Goal: Navigation & Orientation: Find specific page/section

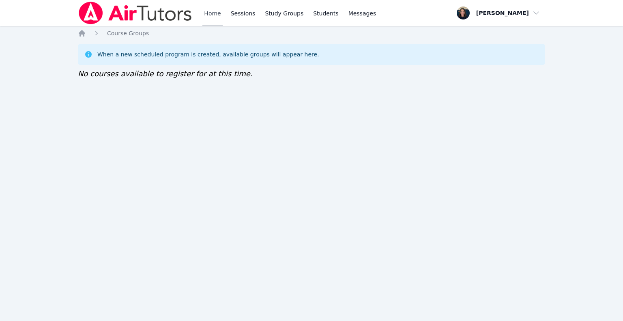
click at [208, 18] on link "Home" at bounding box center [212, 13] width 20 height 26
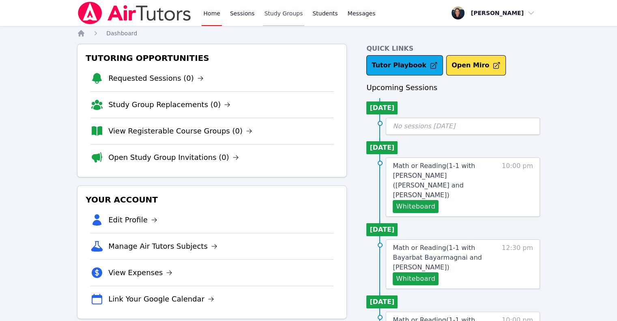
click at [274, 16] on link "Study Groups" at bounding box center [284, 13] width 42 height 26
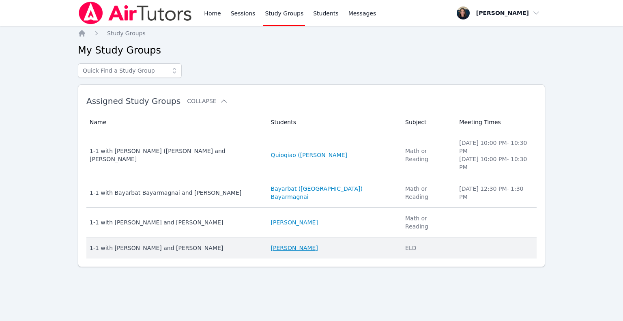
click at [272, 244] on link "[PERSON_NAME]" at bounding box center [294, 248] width 47 height 8
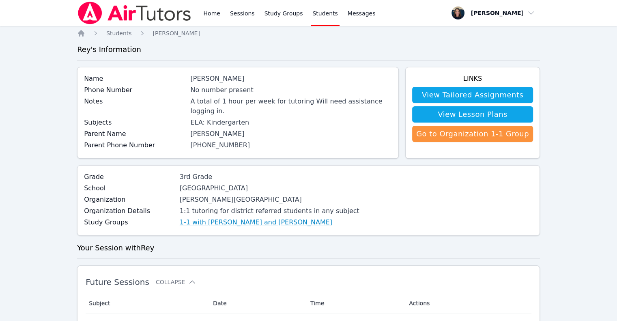
click at [262, 217] on link "1-1 with [PERSON_NAME] and [PERSON_NAME]" at bounding box center [256, 222] width 152 height 10
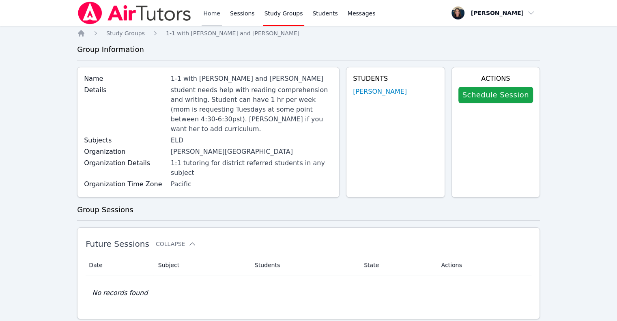
click at [206, 21] on link "Home" at bounding box center [212, 13] width 20 height 26
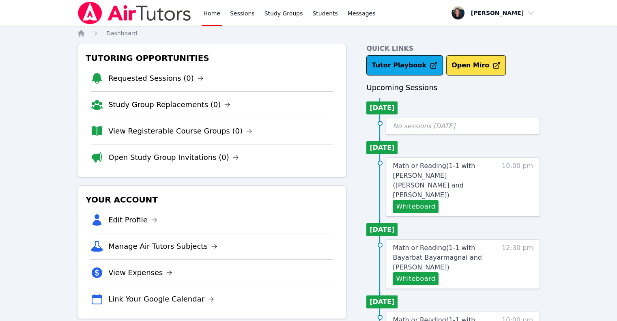
click at [255, 6] on div "Home Sessions Study Groups Students Messages" at bounding box center [289, 13] width 175 height 26
click at [267, 13] on link "Study Groups" at bounding box center [284, 13] width 42 height 26
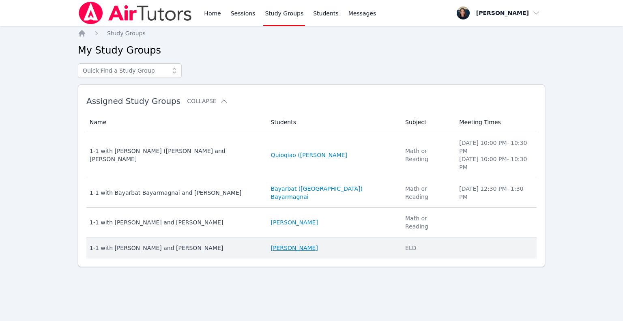
click at [271, 244] on link "[PERSON_NAME]" at bounding box center [294, 248] width 47 height 8
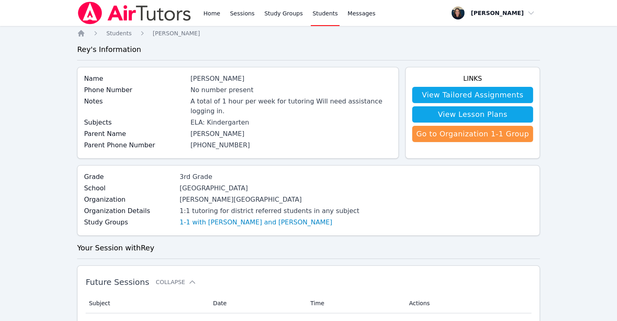
click at [266, 217] on link "1-1 with [PERSON_NAME] and [PERSON_NAME]" at bounding box center [256, 222] width 152 height 10
